Goal: Task Accomplishment & Management: Complete application form

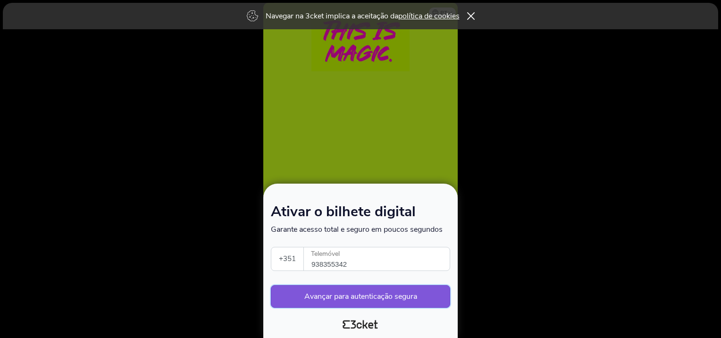
click at [337, 297] on button "Avançar para autenticação segura" at bounding box center [360, 296] width 179 height 23
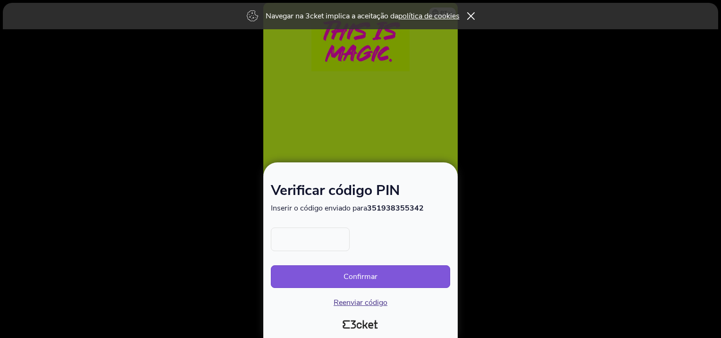
click at [299, 247] on input "text" at bounding box center [310, 239] width 79 height 24
click at [363, 304] on span "Reenviar código" at bounding box center [360, 302] width 54 height 10
click at [417, 211] on strong "351938355342" at bounding box center [395, 208] width 57 height 10
drag, startPoint x: 415, startPoint y: 208, endPoint x: 406, endPoint y: 208, distance: 9.9
click at [406, 208] on strong "351938355342" at bounding box center [395, 208] width 57 height 10
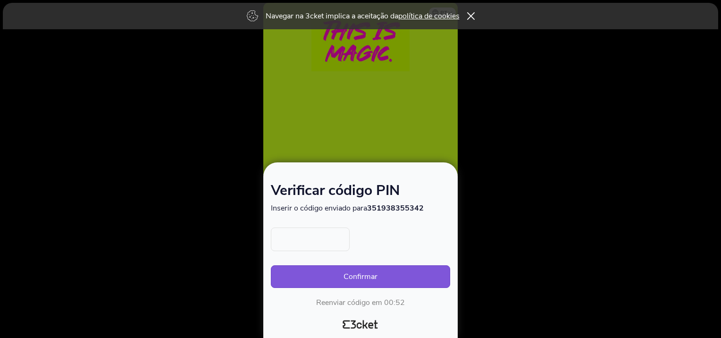
drag, startPoint x: 406, startPoint y: 208, endPoint x: 420, endPoint y: 207, distance: 14.6
click at [420, 207] on strong "351938355342" at bounding box center [395, 208] width 57 height 10
click at [472, 15] on icon at bounding box center [471, 16] width 8 height 8
